Goal: Navigation & Orientation: Find specific page/section

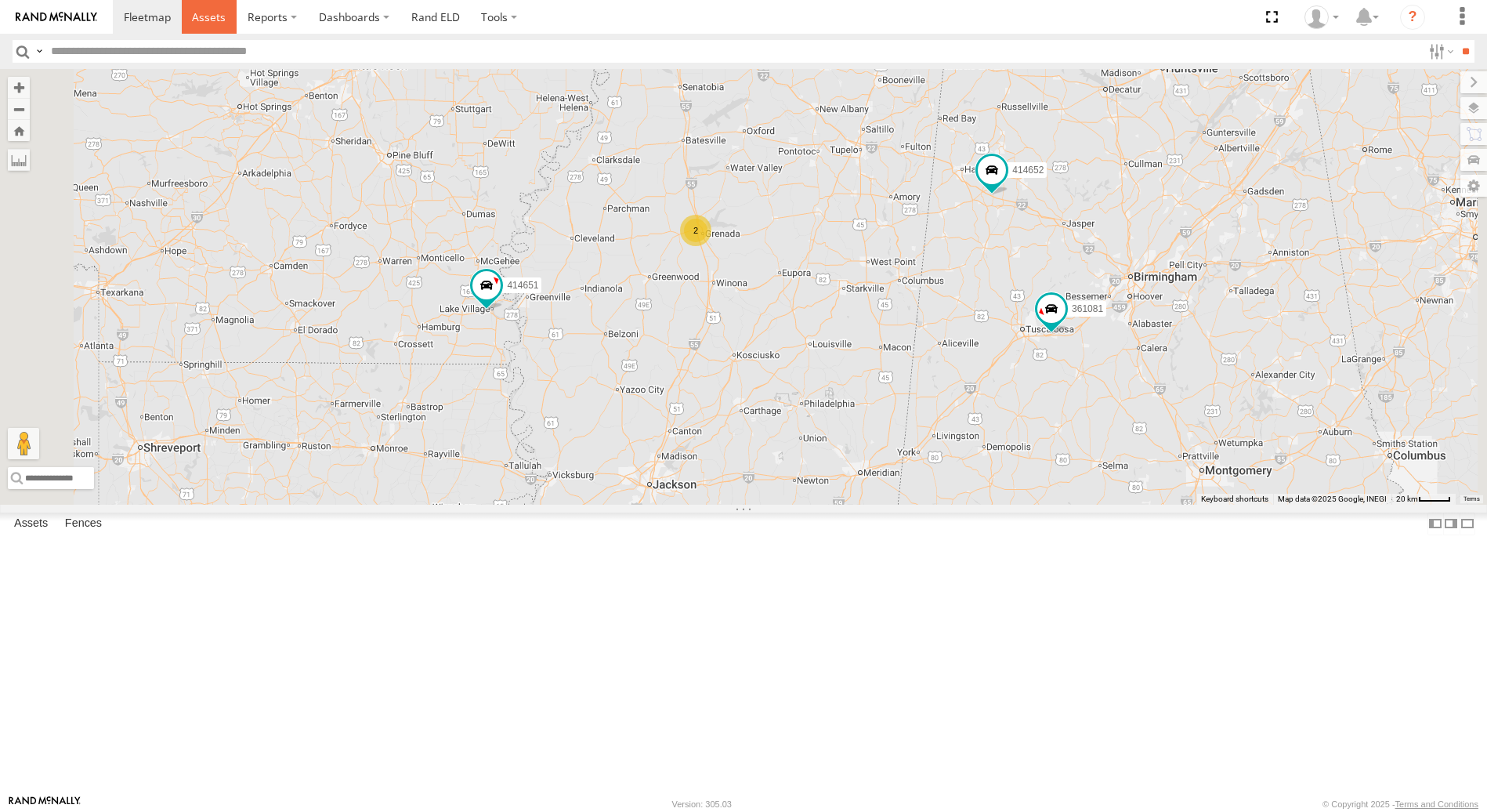
click at [209, 21] on span at bounding box center [209, 17] width 33 height 15
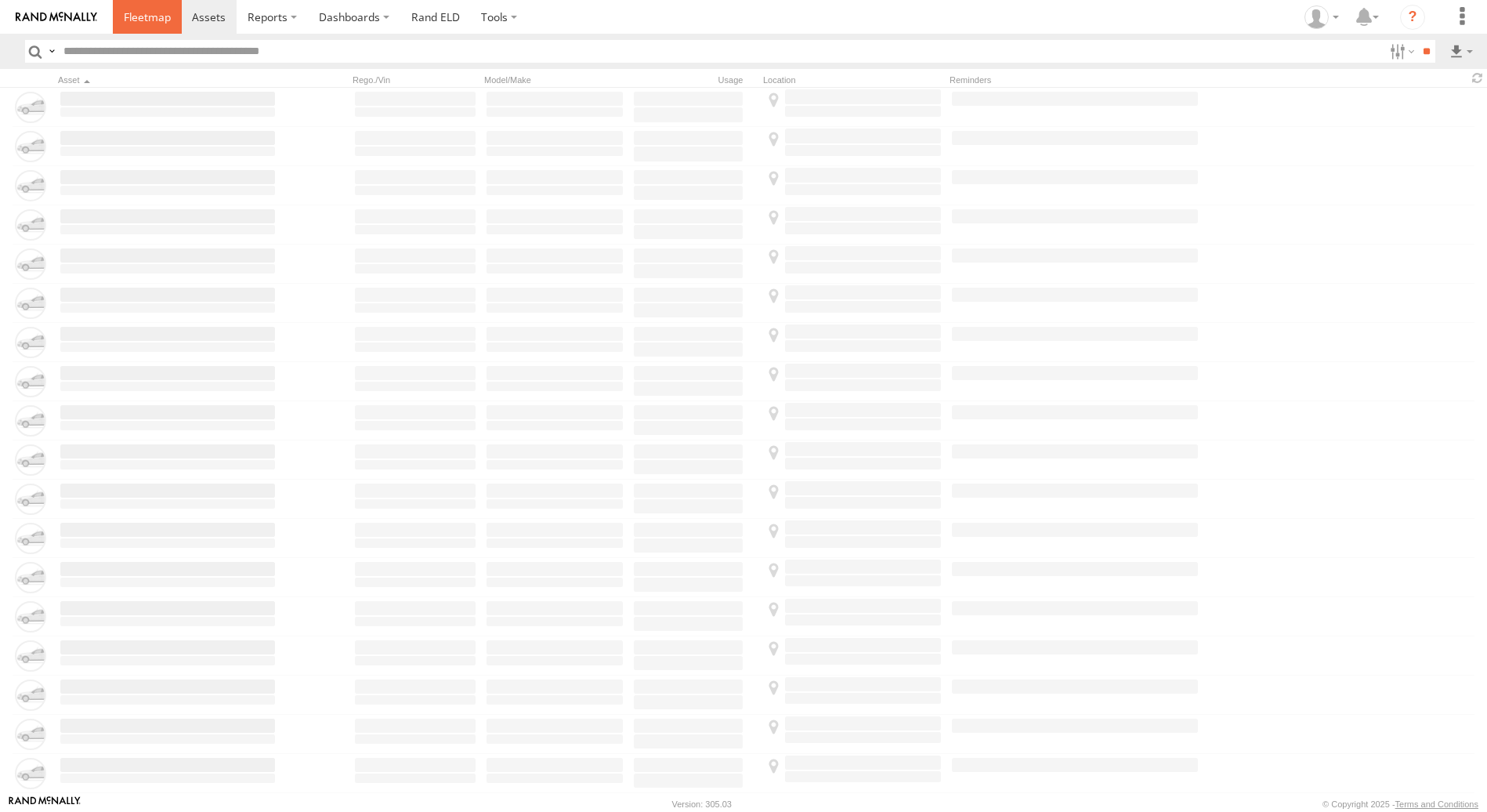
click at [160, 18] on span at bounding box center [147, 17] width 47 height 15
